Goal: Book appointment/travel/reservation

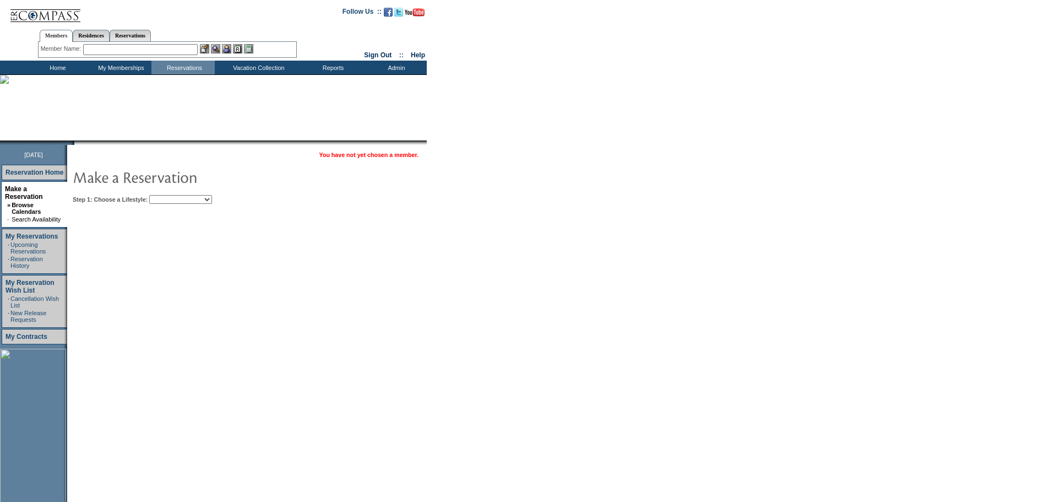
click at [212, 200] on select "Beach Leisure Metropolitan Mountain OIAL for Adventure OIAL for Couples OIAL fo…" at bounding box center [180, 199] width 63 height 9
select select "Mountain"
click at [168, 195] on select "Beach Leisure Metropolitan Mountain OIAL for Adventure OIAL for Couples OIAL fo…" at bounding box center [180, 199] width 63 height 9
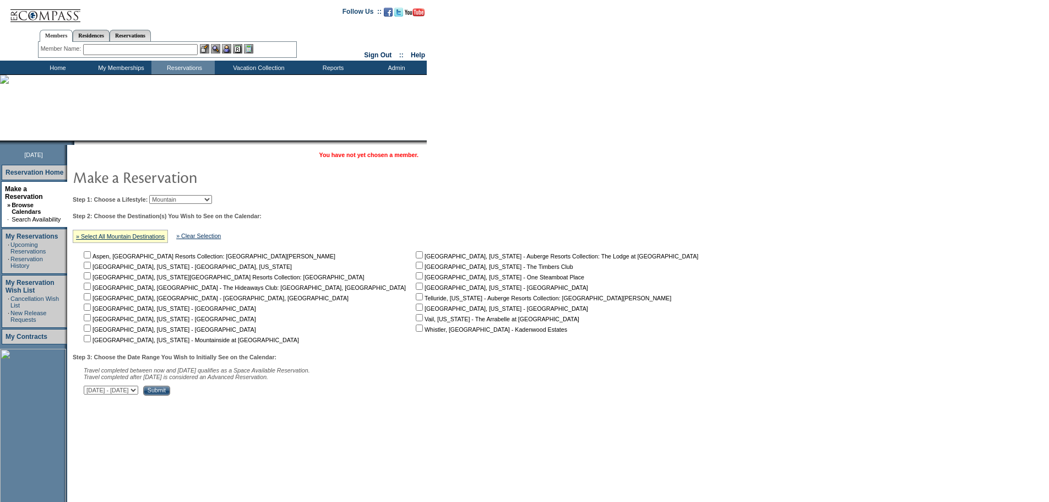
click at [416, 279] on input "checkbox" at bounding box center [419, 275] width 7 height 7
checkbox input "true"
click at [170, 395] on input "Submit" at bounding box center [156, 390] width 27 height 10
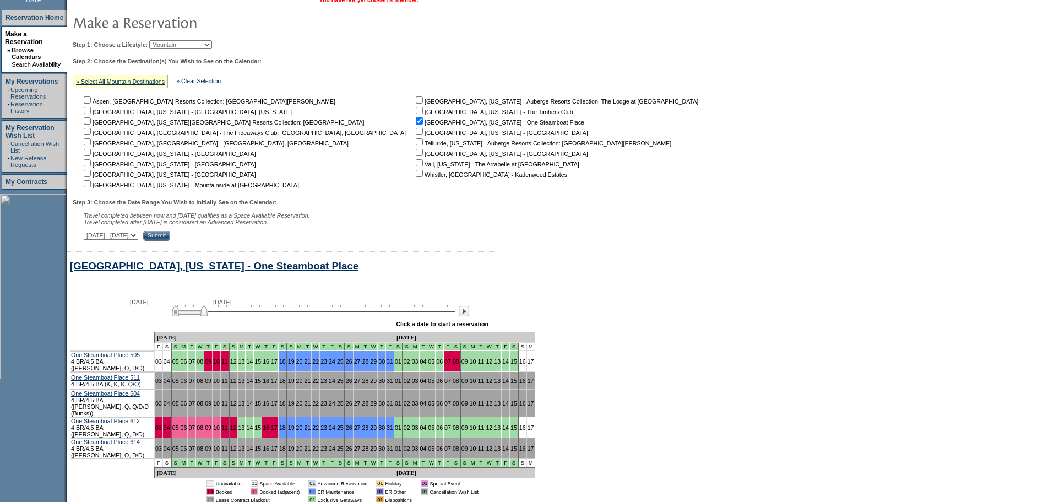
scroll to position [199, 0]
